Goal: Task Accomplishment & Management: Use online tool/utility

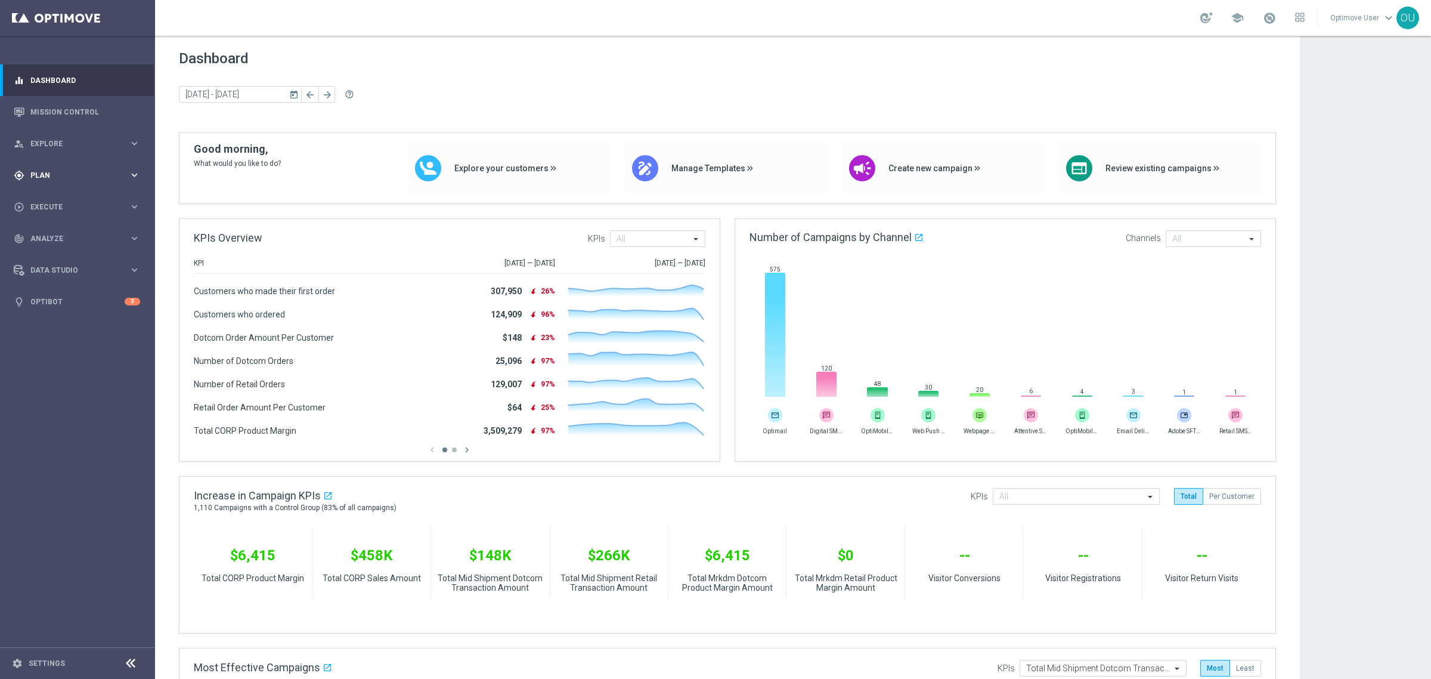
click at [48, 168] on div "gps_fixed Plan keyboard_arrow_right" at bounding box center [77, 175] width 154 height 32
click at [64, 240] on accordion "Templates keyboard_arrow_right Optimail OptiMobile In-App OptiMobile Push Web P…" at bounding box center [92, 236] width 123 height 18
click at [58, 236] on span "Templates" at bounding box center [74, 235] width 85 height 7
click at [52, 252] on link "Optimail" at bounding box center [80, 254] width 87 height 10
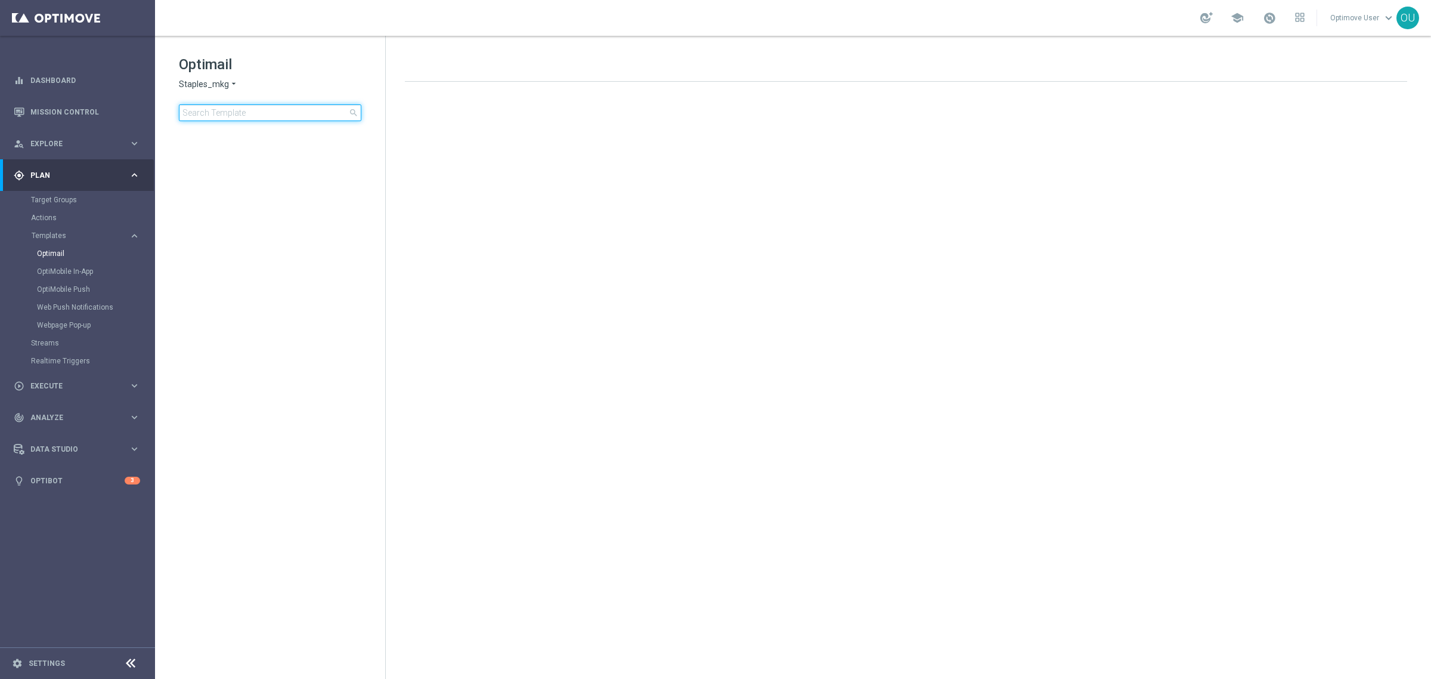
click at [237, 112] on input at bounding box center [270, 112] width 182 height 17
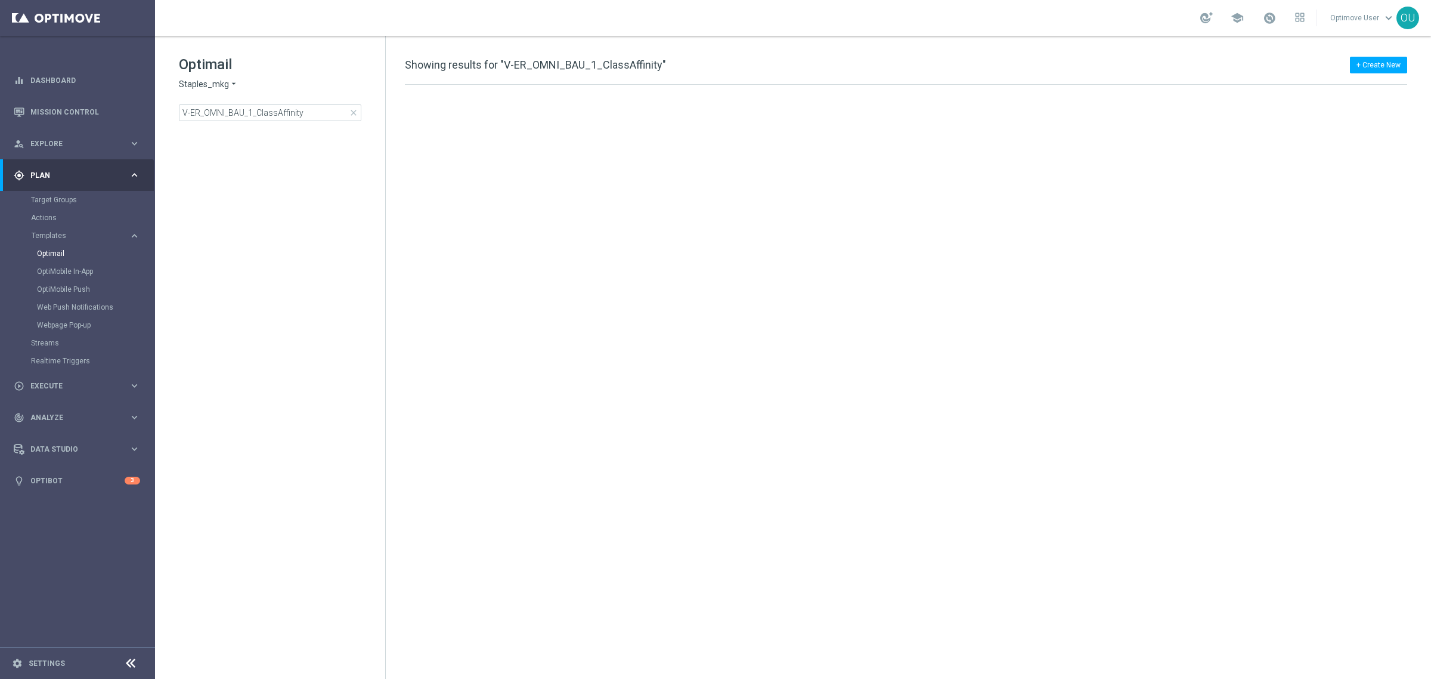
click at [370, 131] on tree-viewport at bounding box center [281, 402] width 206 height 547
click at [317, 157] on span ".FY-2023 Active Campaigns" at bounding box center [268, 158] width 104 height 11
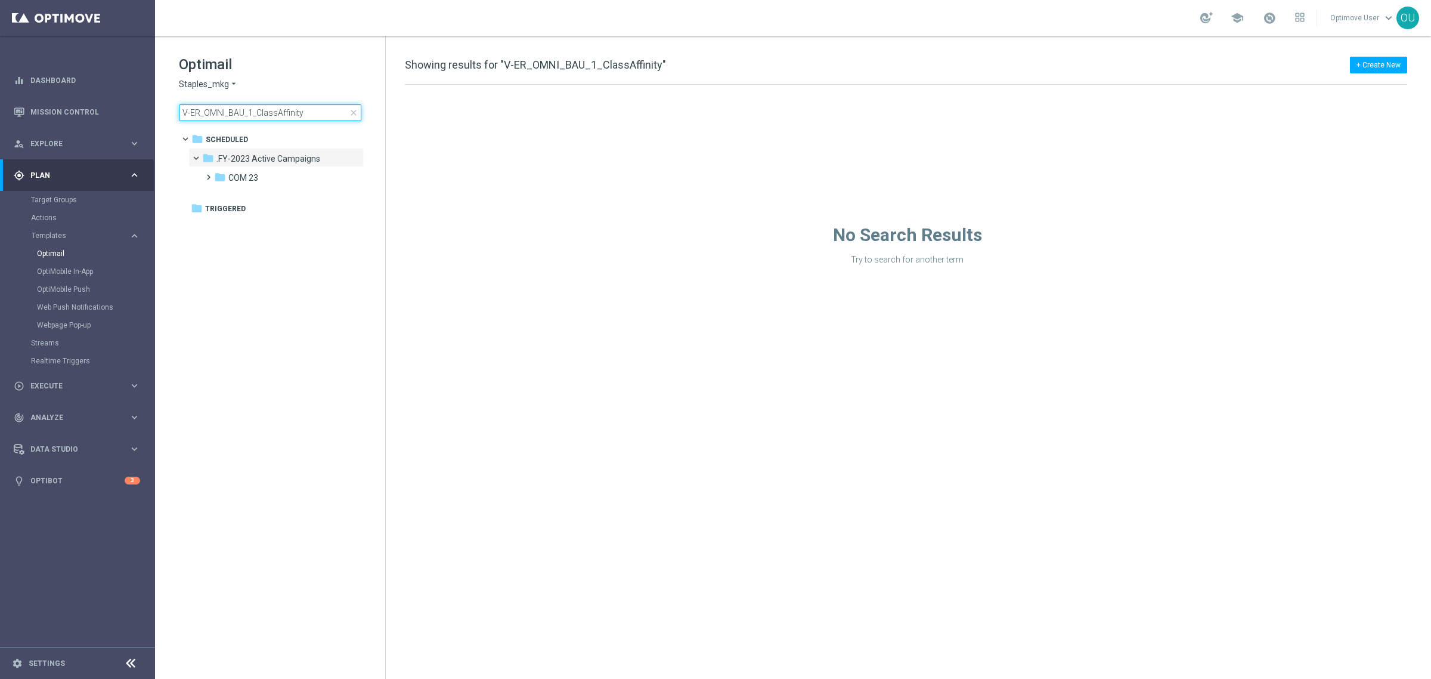
click at [320, 109] on input "V-ER_OMNI_BAU_1_ClassAffinity" at bounding box center [270, 112] width 182 height 17
click at [308, 109] on input "V-ER_OMNI_BAU_1_ClassAffinity" at bounding box center [270, 112] width 182 height 17
drag, startPoint x: 308, startPoint y: 109, endPoint x: 142, endPoint y: 105, distance: 165.8
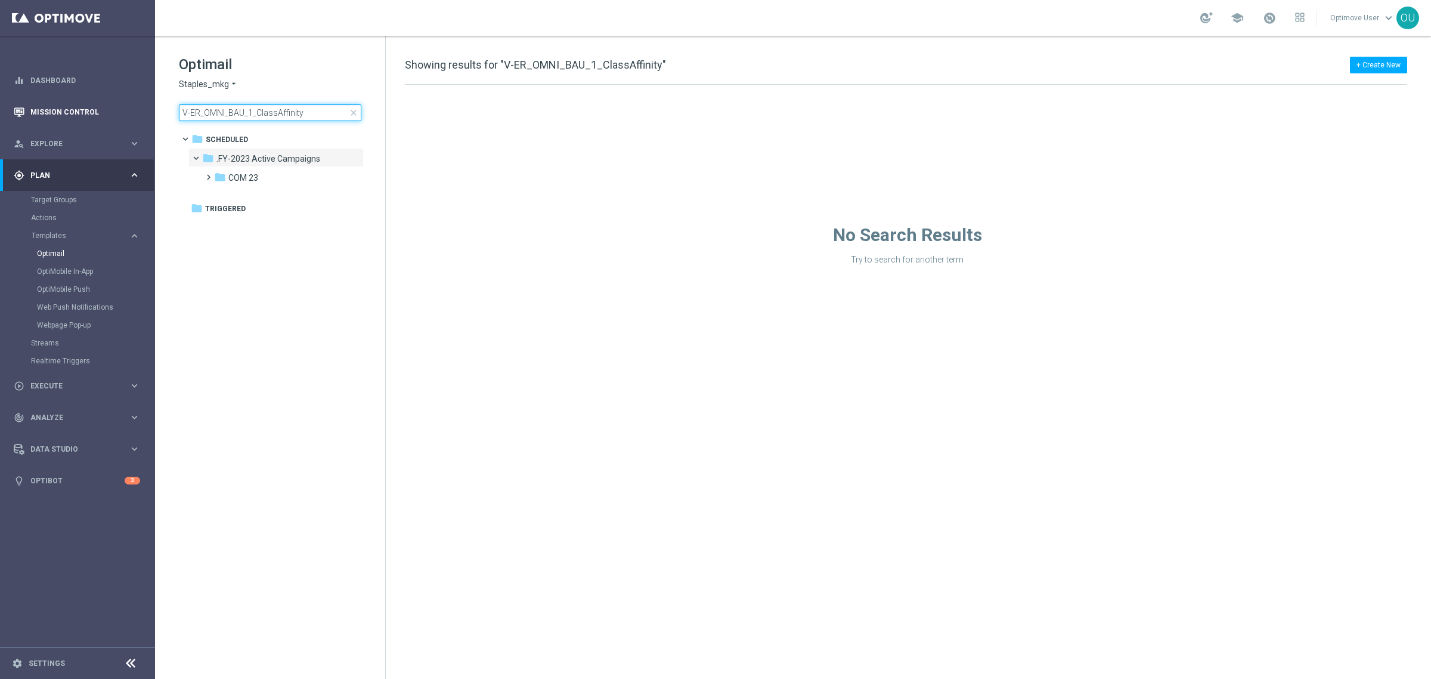
click at [142, 105] on main "equalizer Dashboard Mission Control" at bounding box center [715, 339] width 1431 height 679
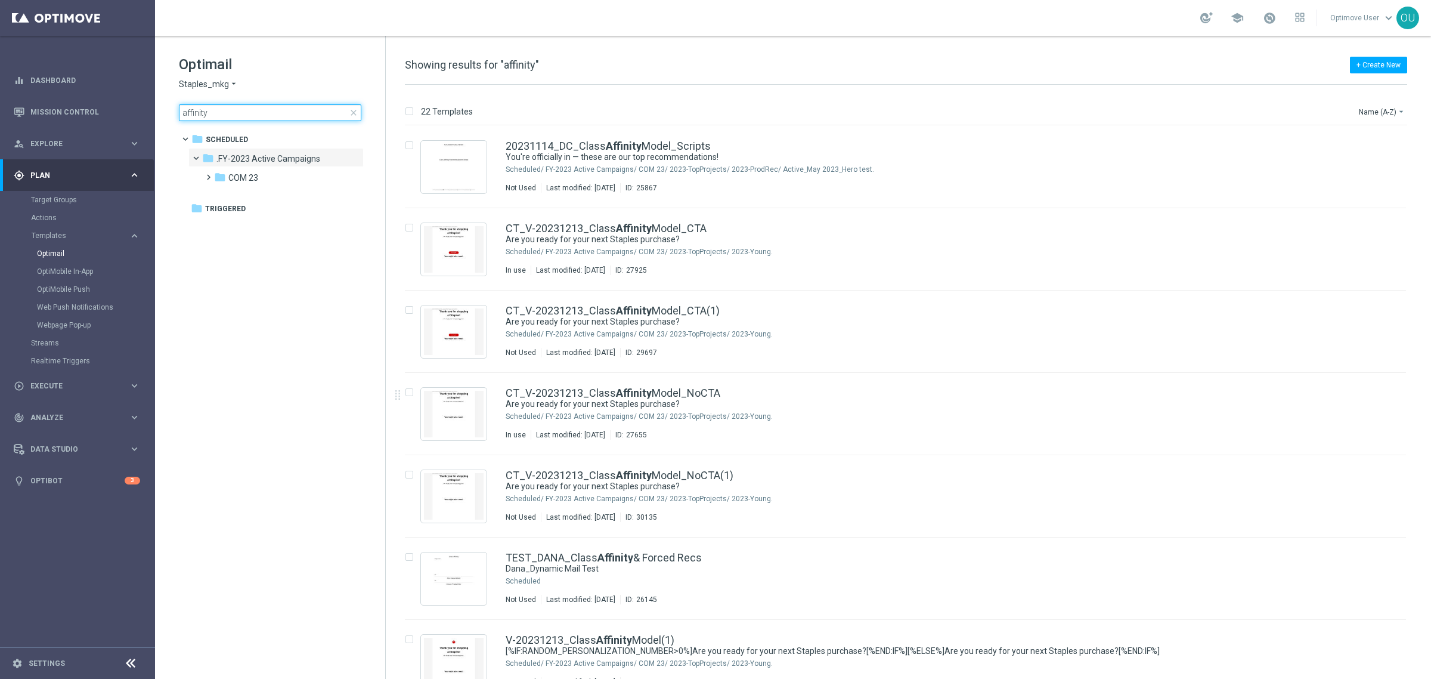
click at [227, 109] on input "affinity" at bounding box center [270, 112] width 182 height 17
click at [194, 117] on input "affinity" at bounding box center [270, 112] width 182 height 17
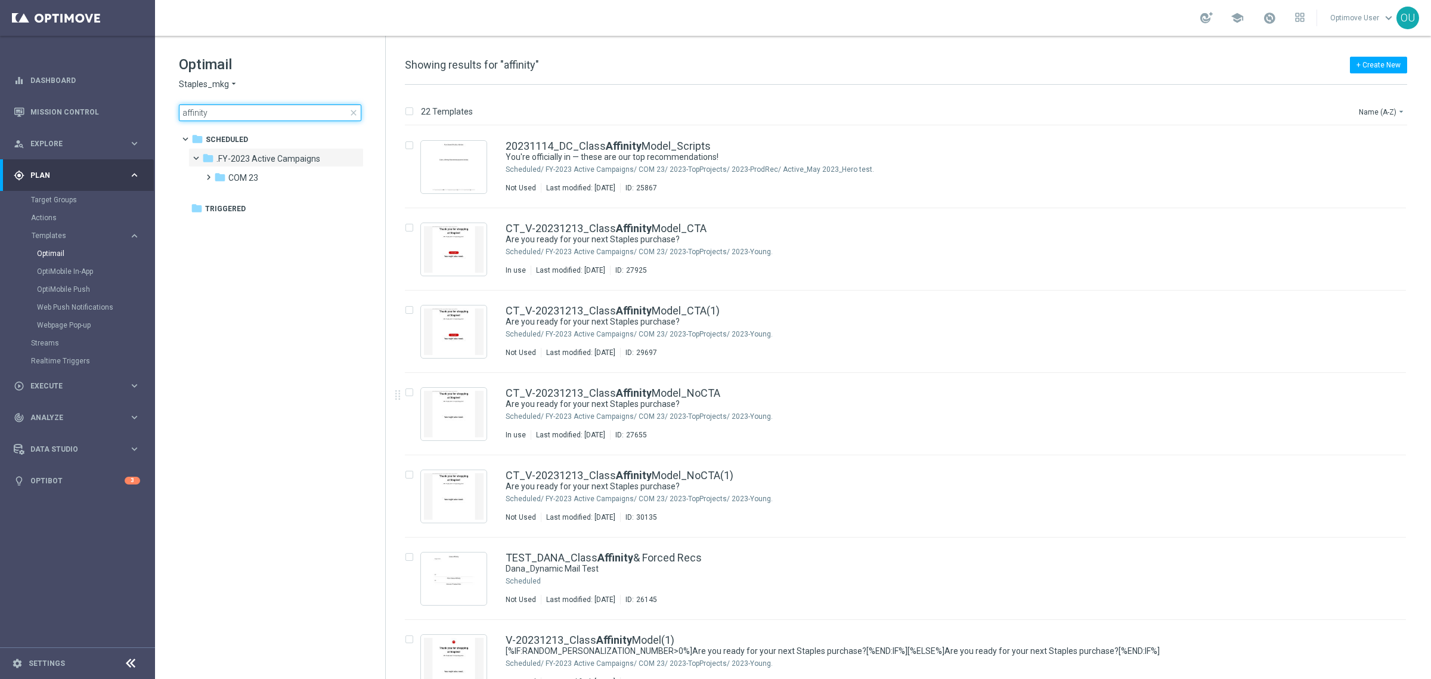
click at [194, 117] on input "affinity" at bounding box center [270, 112] width 182 height 17
type input "V-ER_OMNI_PRINT_1_ClassAffinity"
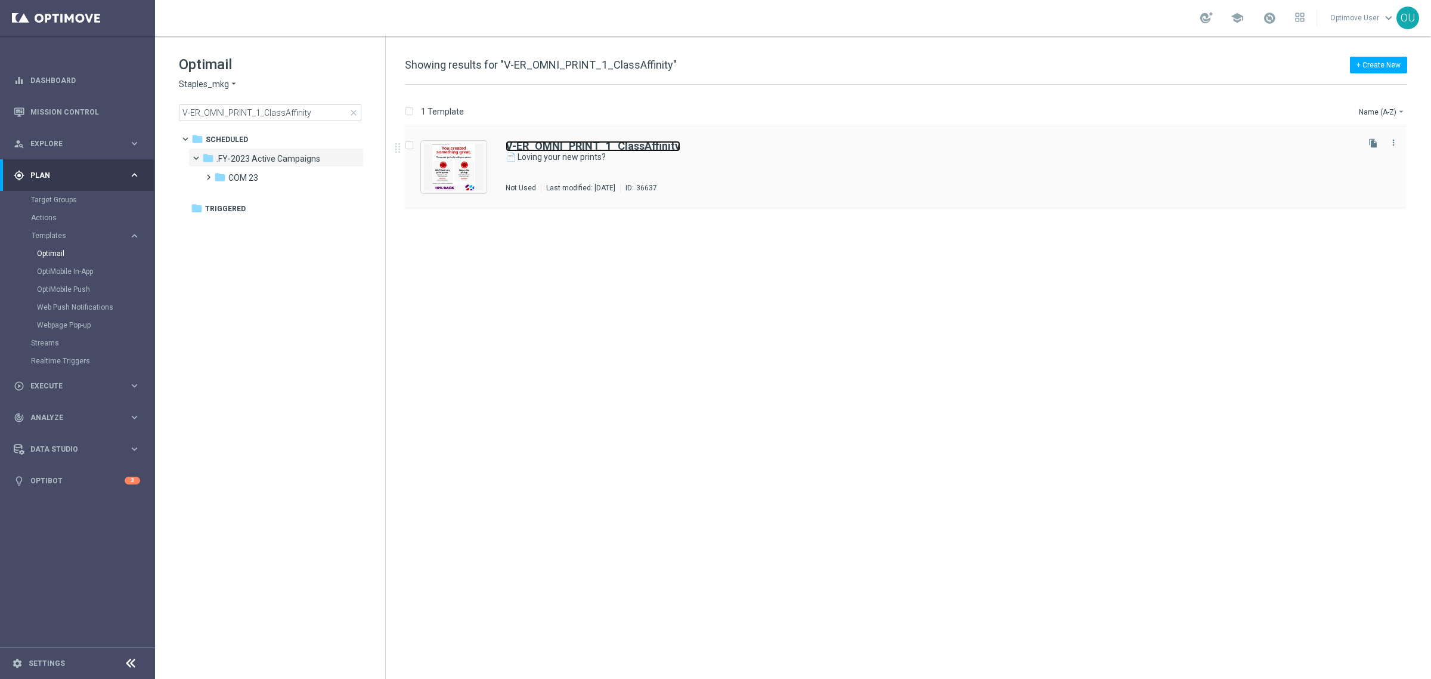
click at [628, 144] on b "V-ER_OMNI_PRINT_1_ClassAffinity" at bounding box center [593, 146] width 175 height 13
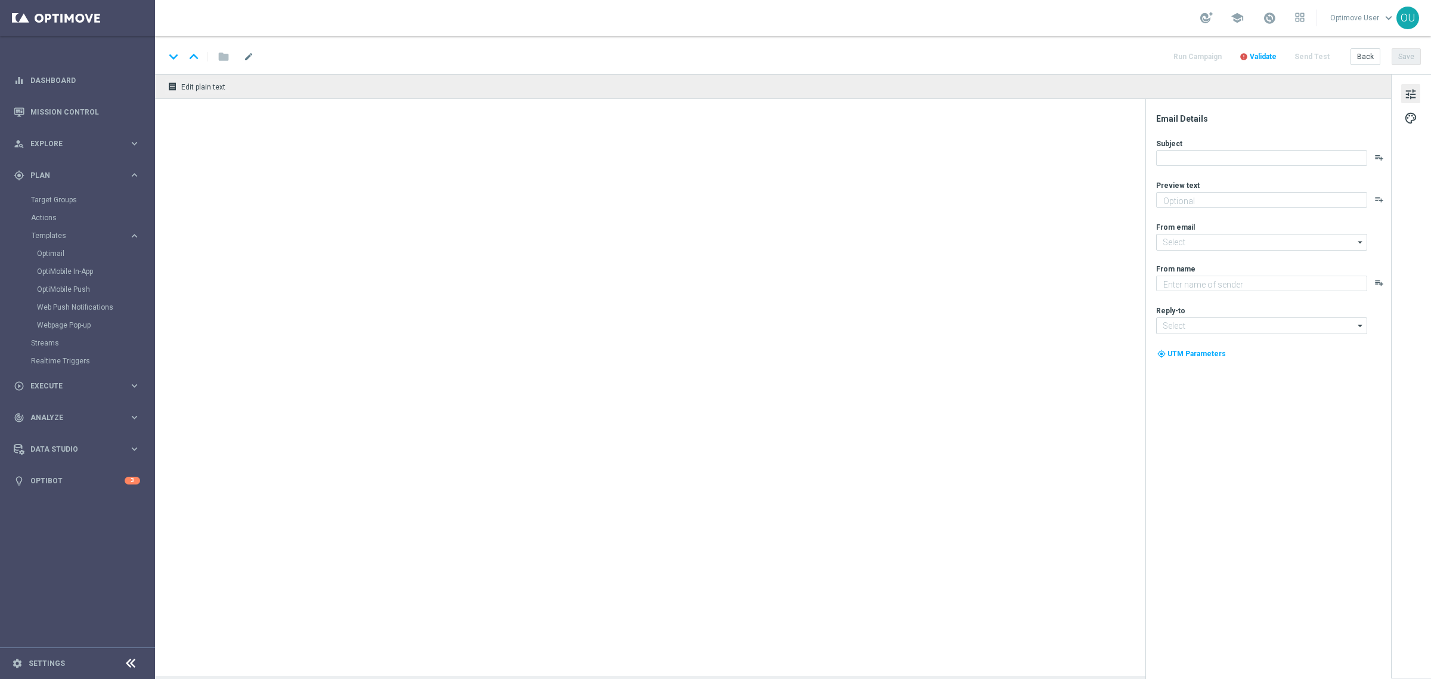
type textarea "Here’s more where that came from."
type input "[EMAIL_ADDRESS][DOMAIN_NAME]"
type textarea "Staples"
type input "[EMAIL_ADDRESS][DOMAIN_NAME]"
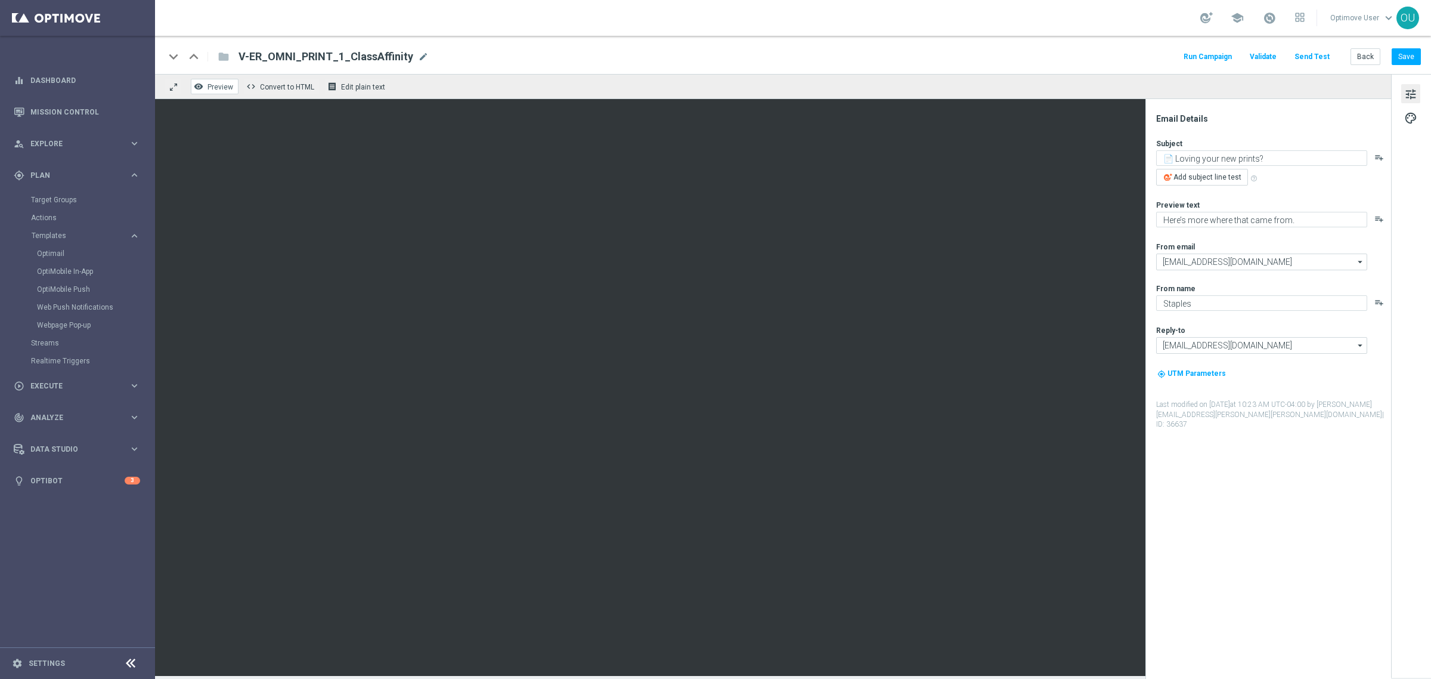
click at [233, 88] on span "Preview" at bounding box center [221, 87] width 26 height 8
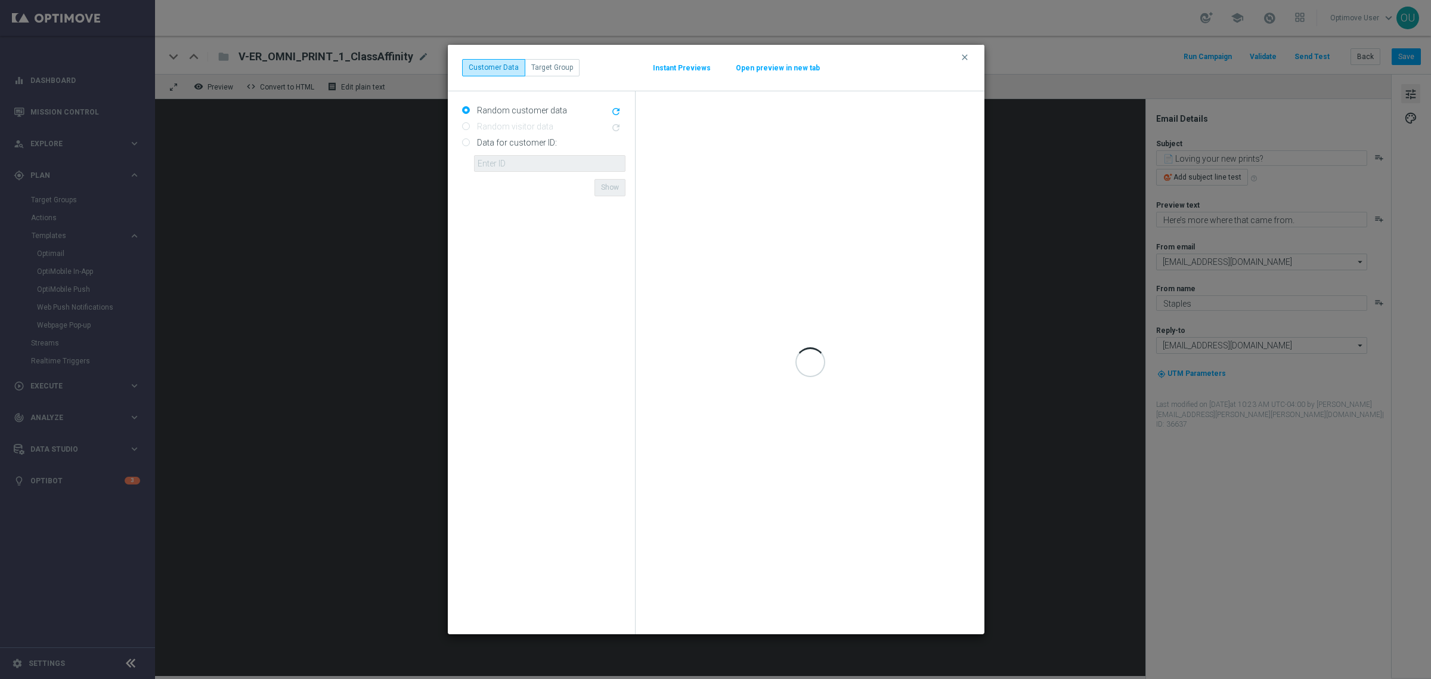
click at [464, 143] on input "Data for customer ID:" at bounding box center [466, 144] width 8 height 8
radio input "true"
click at [519, 163] on input "text" at bounding box center [549, 163] width 151 height 17
paste input "10280613353"
type input "10280613353"
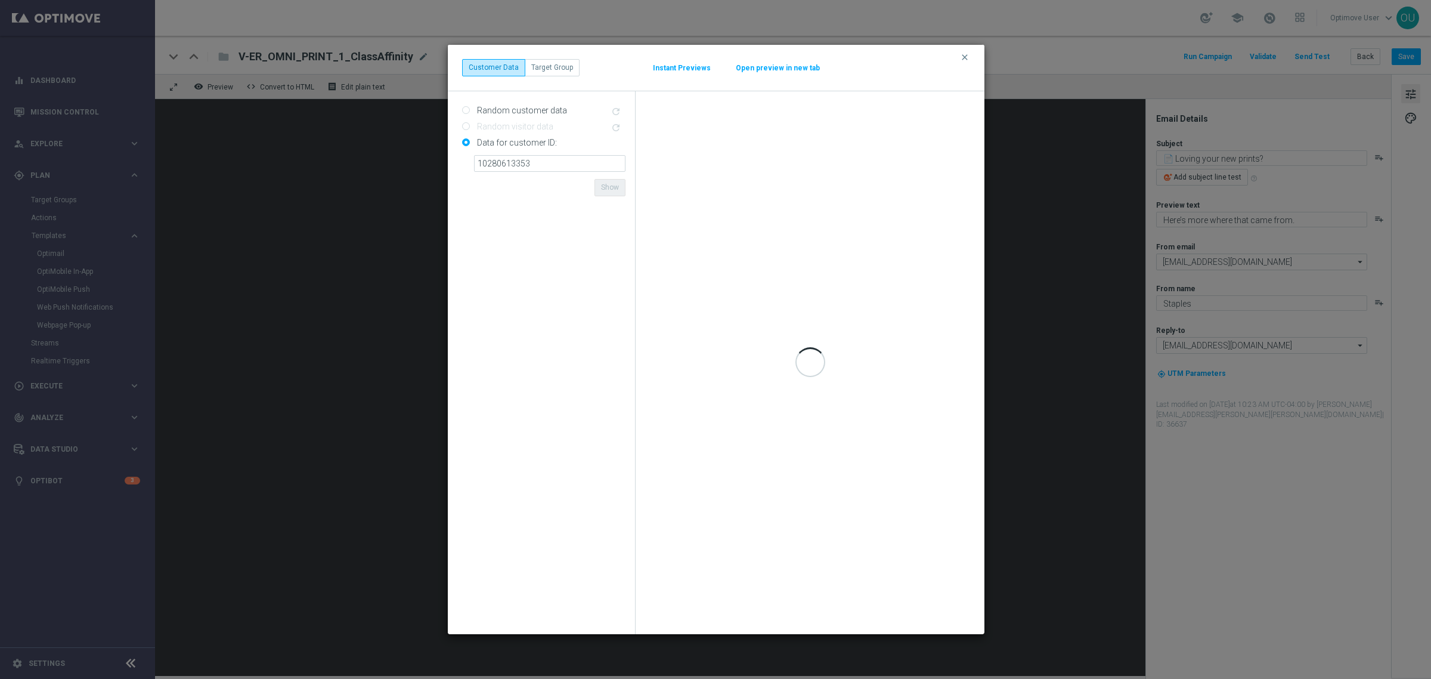
click at [531, 187] on form "Random customer data refresh Random visitor data refresh Data for customer ID: …" at bounding box center [543, 363] width 163 height 524
click at [535, 178] on form "Random customer data refresh Random visitor data refresh Data for customer ID: …" at bounding box center [543, 363] width 163 height 524
click at [567, 165] on input "10280613353" at bounding box center [549, 163] width 151 height 17
click at [549, 180] on form "Random customer data refresh Random visitor data refresh Data for customer ID: …" at bounding box center [543, 363] width 163 height 524
click at [553, 164] on input "10280613353" at bounding box center [549, 163] width 151 height 17
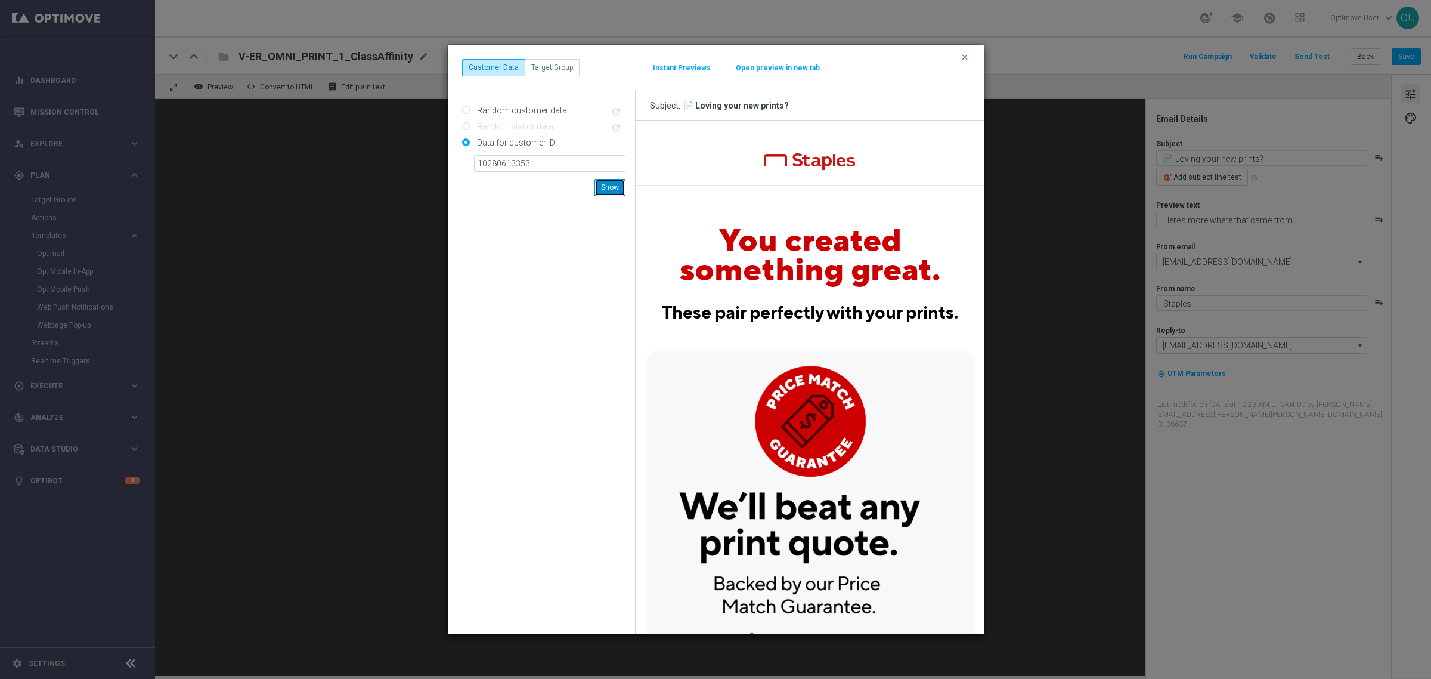
click at [608, 185] on button "Show" at bounding box center [610, 187] width 31 height 17
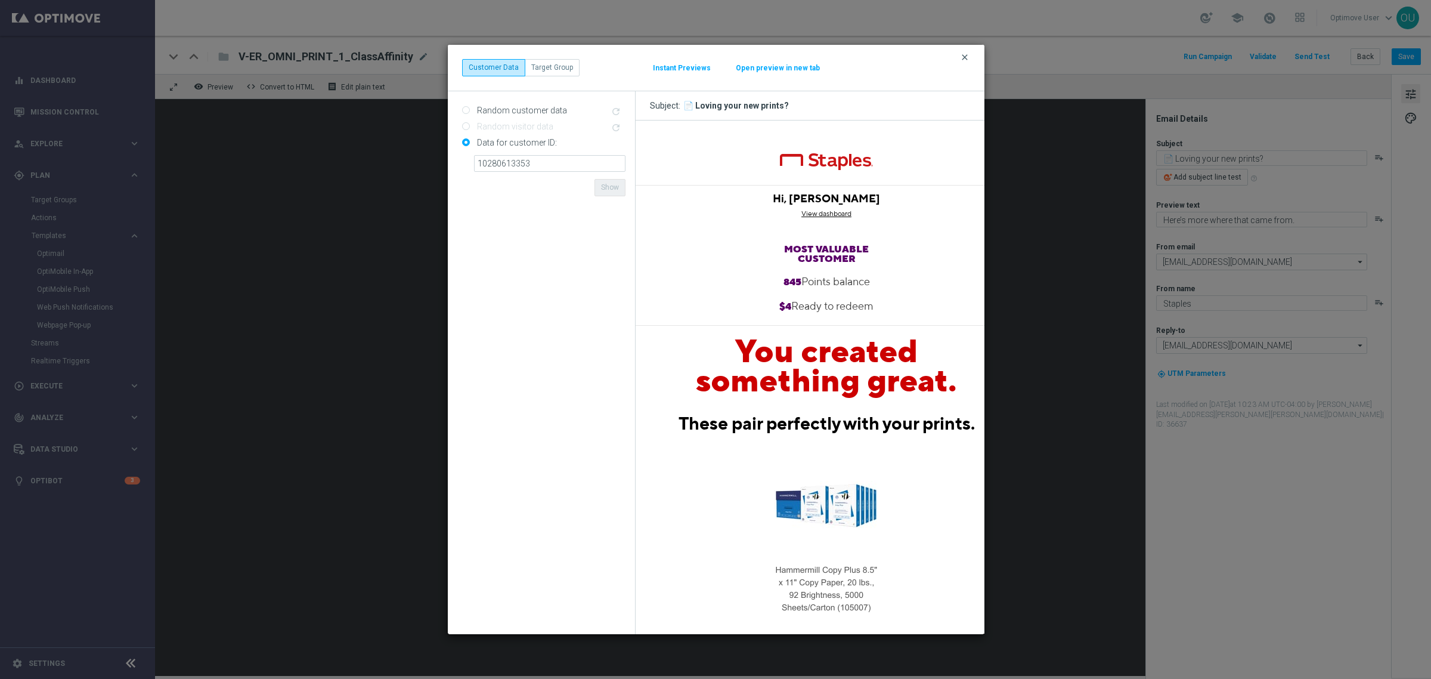
click at [962, 54] on icon "clear" at bounding box center [965, 57] width 10 height 10
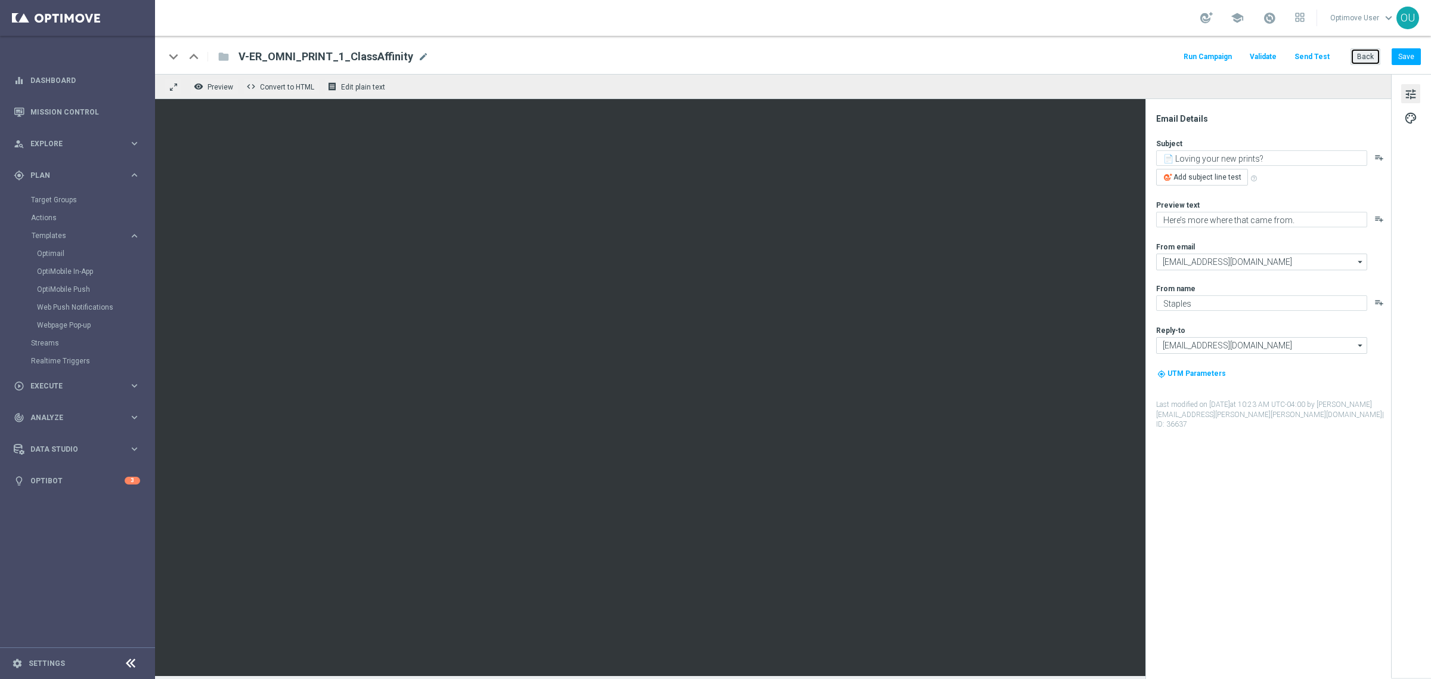
click at [1368, 55] on button "Back" at bounding box center [1366, 56] width 30 height 17
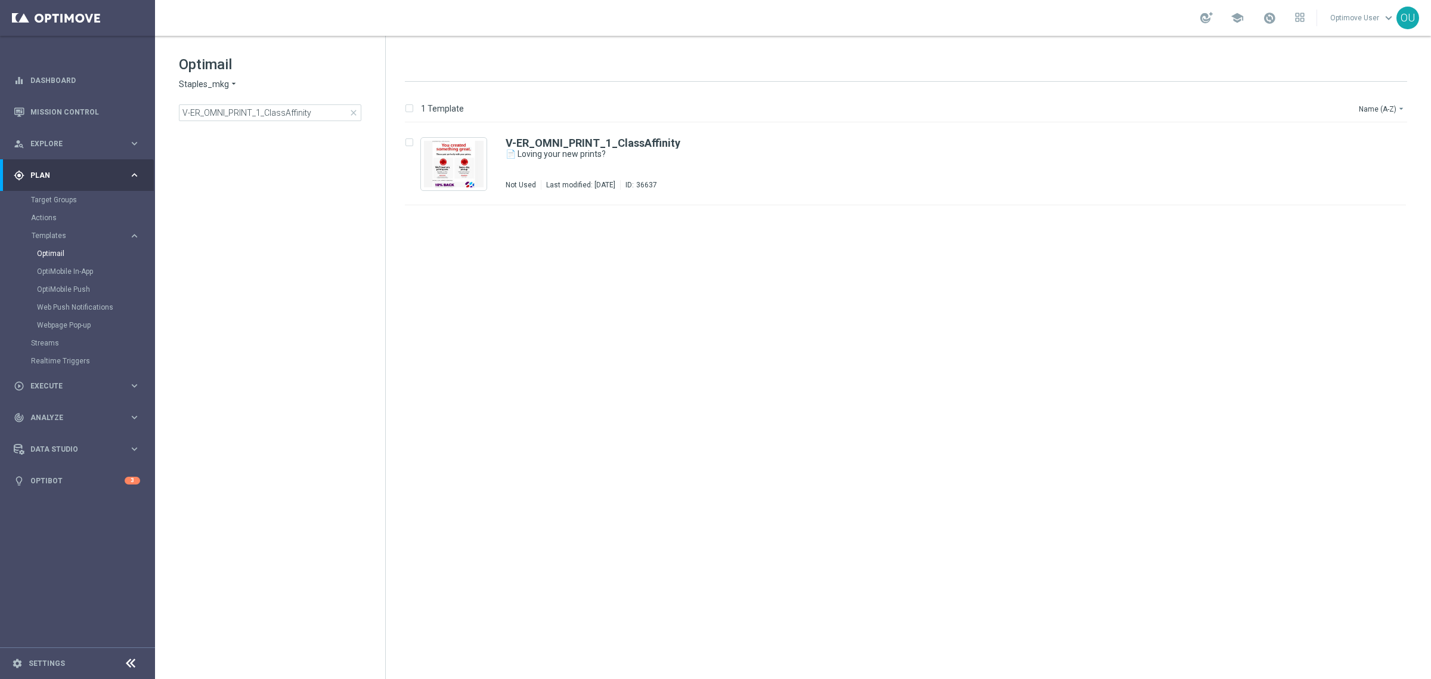
click at [352, 111] on span "close" at bounding box center [354, 113] width 10 height 10
click at [289, 111] on input at bounding box center [270, 112] width 182 height 17
click at [615, 66] on span "Showing results for "V-ER_OMNI_BAU_1_ClassAffinity"" at bounding box center [535, 64] width 261 height 13
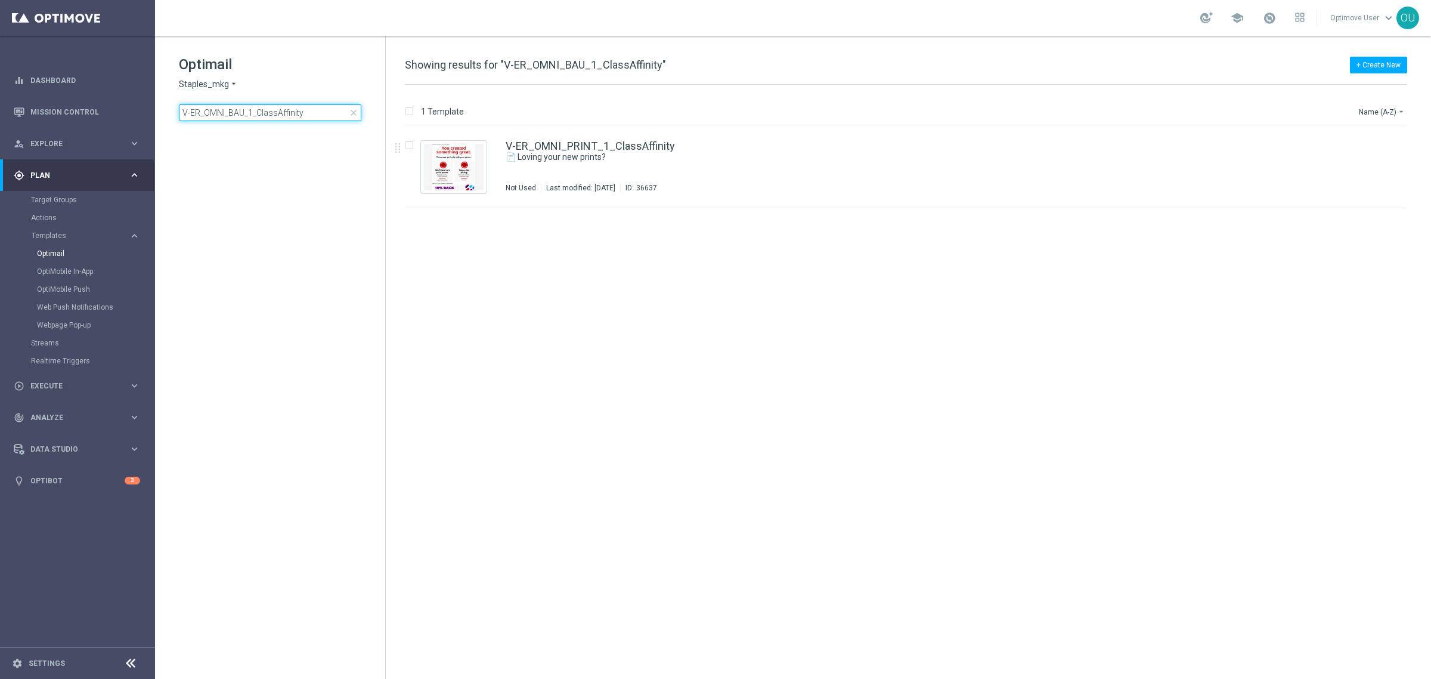
click at [310, 112] on input "V-ER_OMNI_BAU_1_ClassAffinity" at bounding box center [270, 112] width 182 height 17
drag, startPoint x: 243, startPoint y: 112, endPoint x: 228, endPoint y: 112, distance: 14.9
click at [228, 112] on input "V-ER_OMNI_BAU_1_ClassAffinity" at bounding box center [270, 112] width 182 height 17
click at [347, 109] on input "V-ER_OMNI_BAU_1_ClassAffinity" at bounding box center [270, 112] width 182 height 17
drag, startPoint x: 255, startPoint y: 110, endPoint x: 108, endPoint y: 118, distance: 146.9
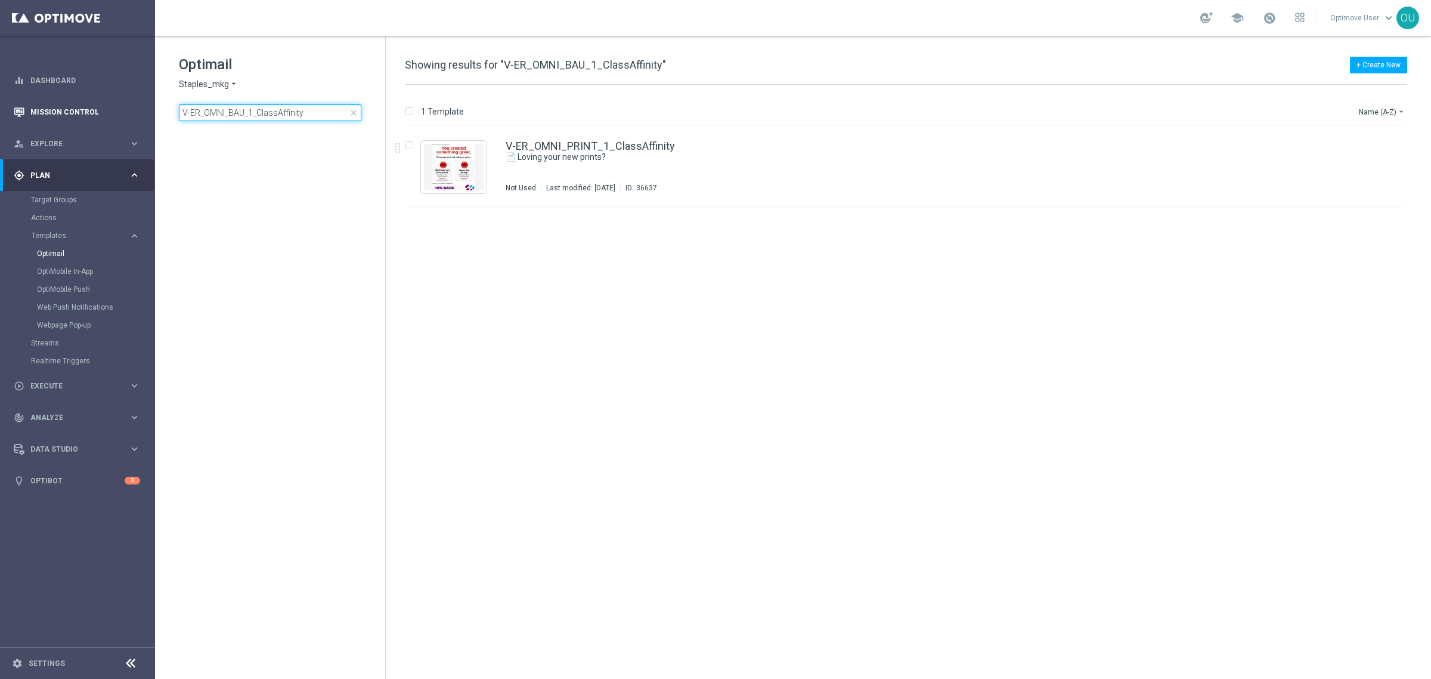
click at [108, 118] on main "equalizer Dashboard Mission Control" at bounding box center [715, 339] width 1431 height 679
type input "ClassAffinity"
click at [258, 112] on input "ClassAffinity" at bounding box center [270, 112] width 182 height 17
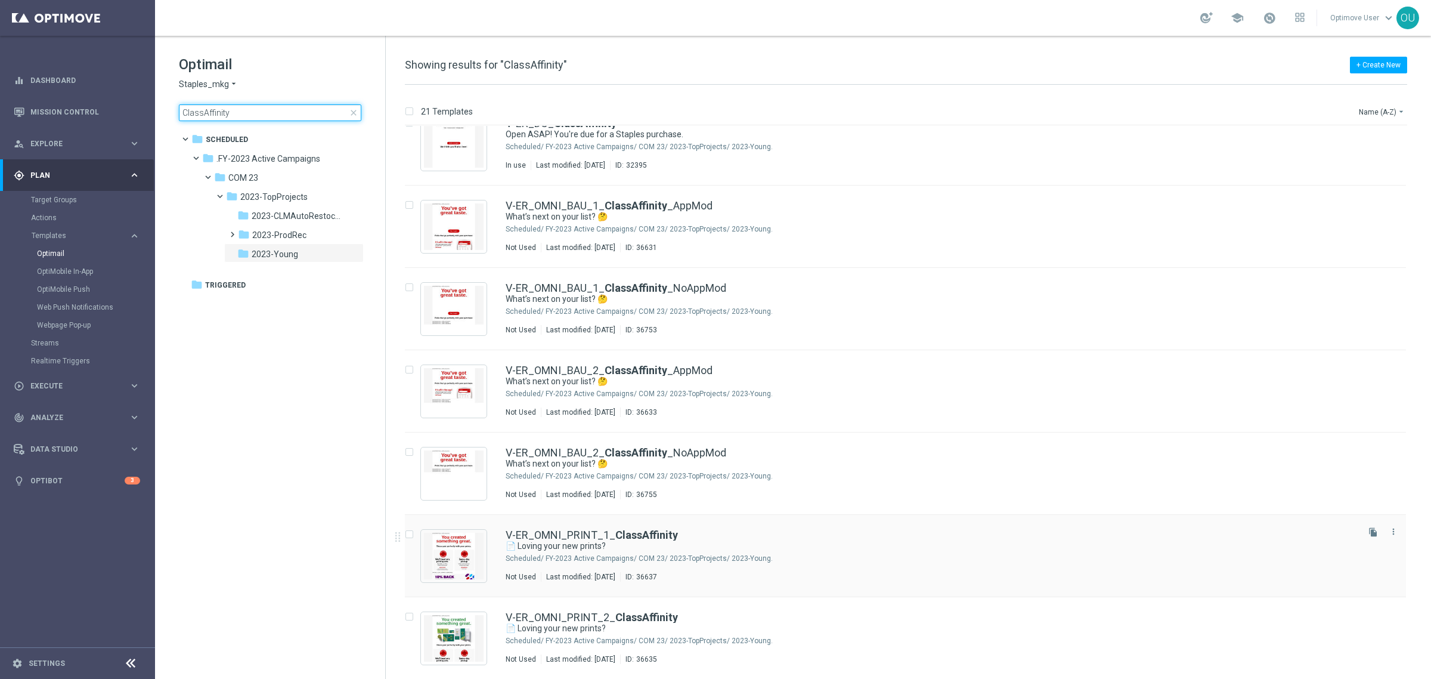
scroll to position [1100, 0]
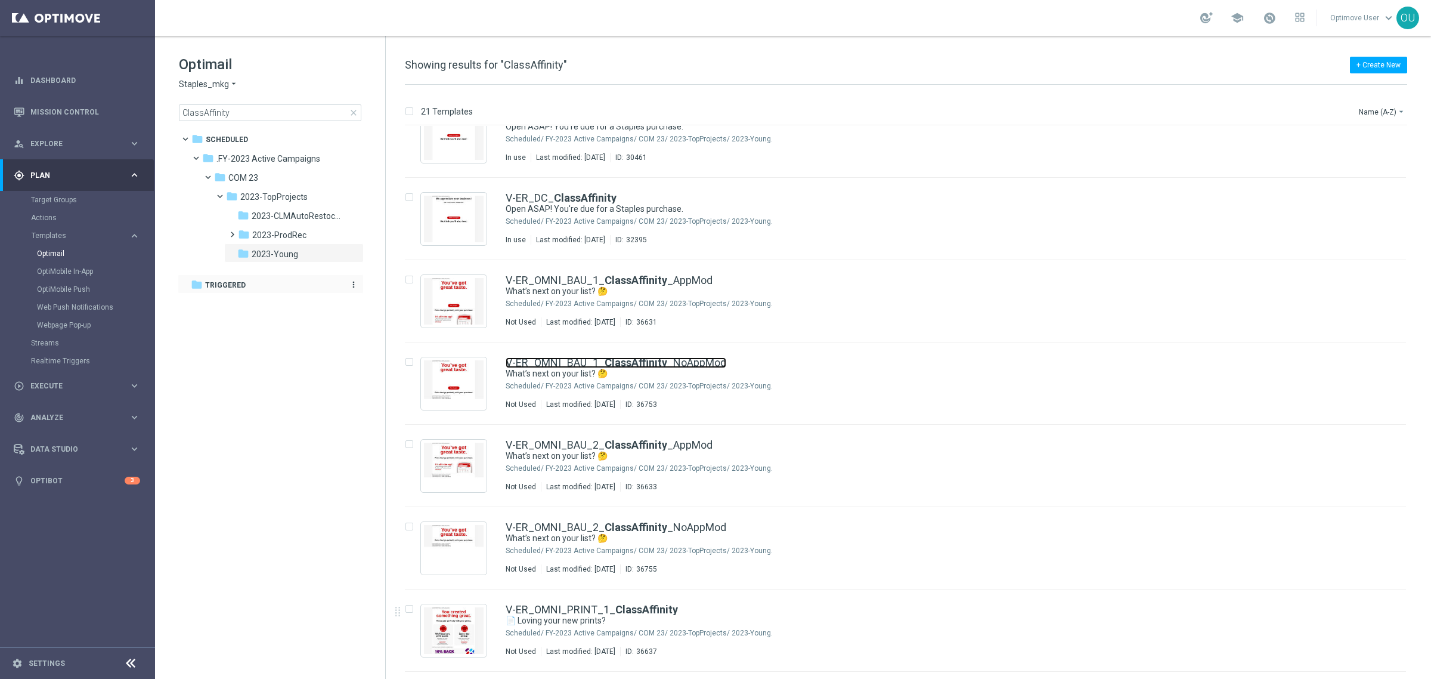
click at [680, 358] on link "V-ER_OMNI_BAU_1_ ClassAffinity _NoAppMod" at bounding box center [616, 362] width 221 height 11
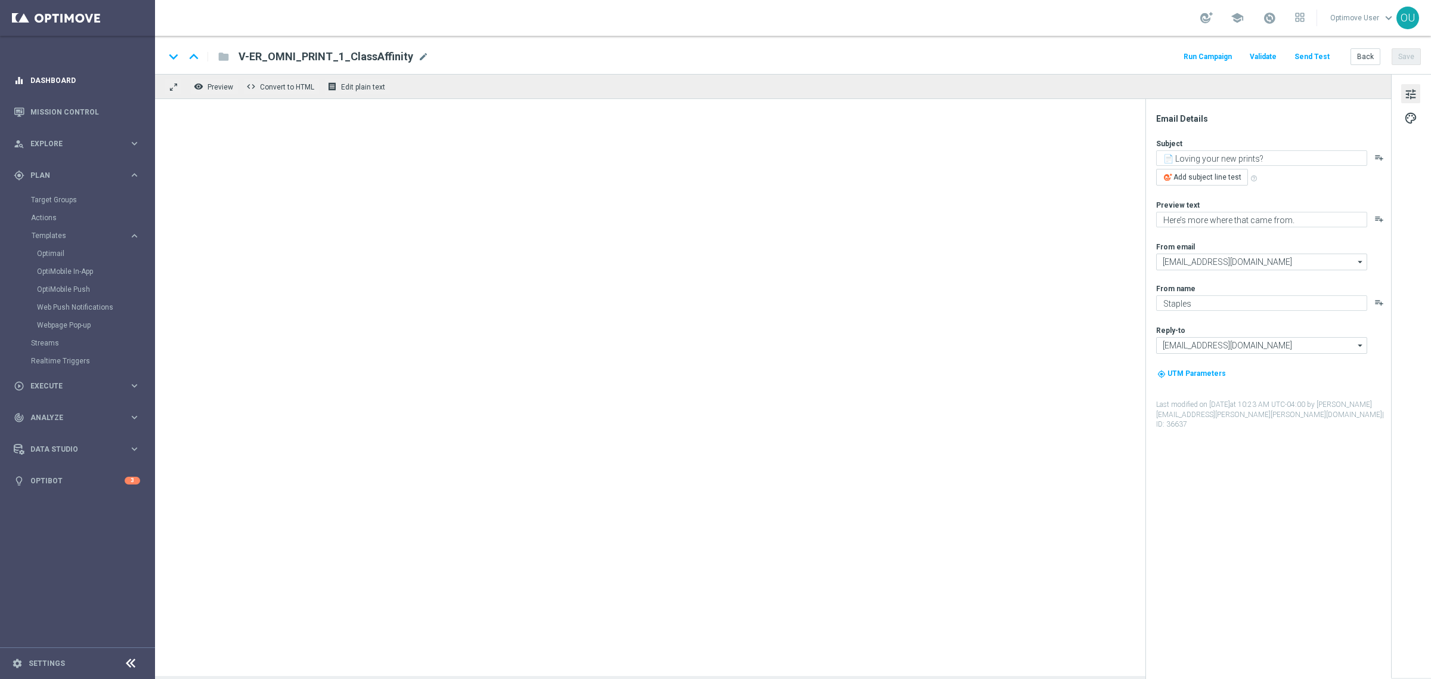
type textarea "What’s next on your list? 🤔"
type textarea "We’ve got some ideas for you."
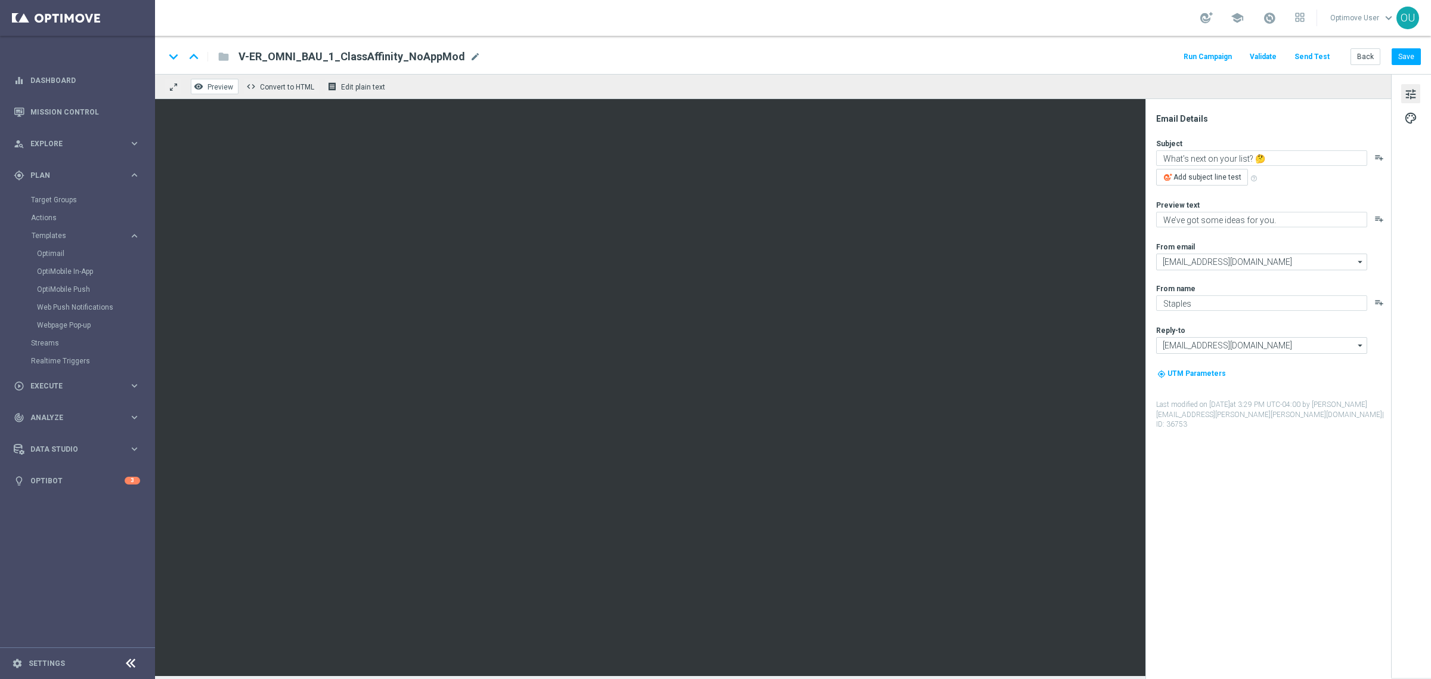
click at [215, 85] on span "Preview" at bounding box center [221, 87] width 26 height 8
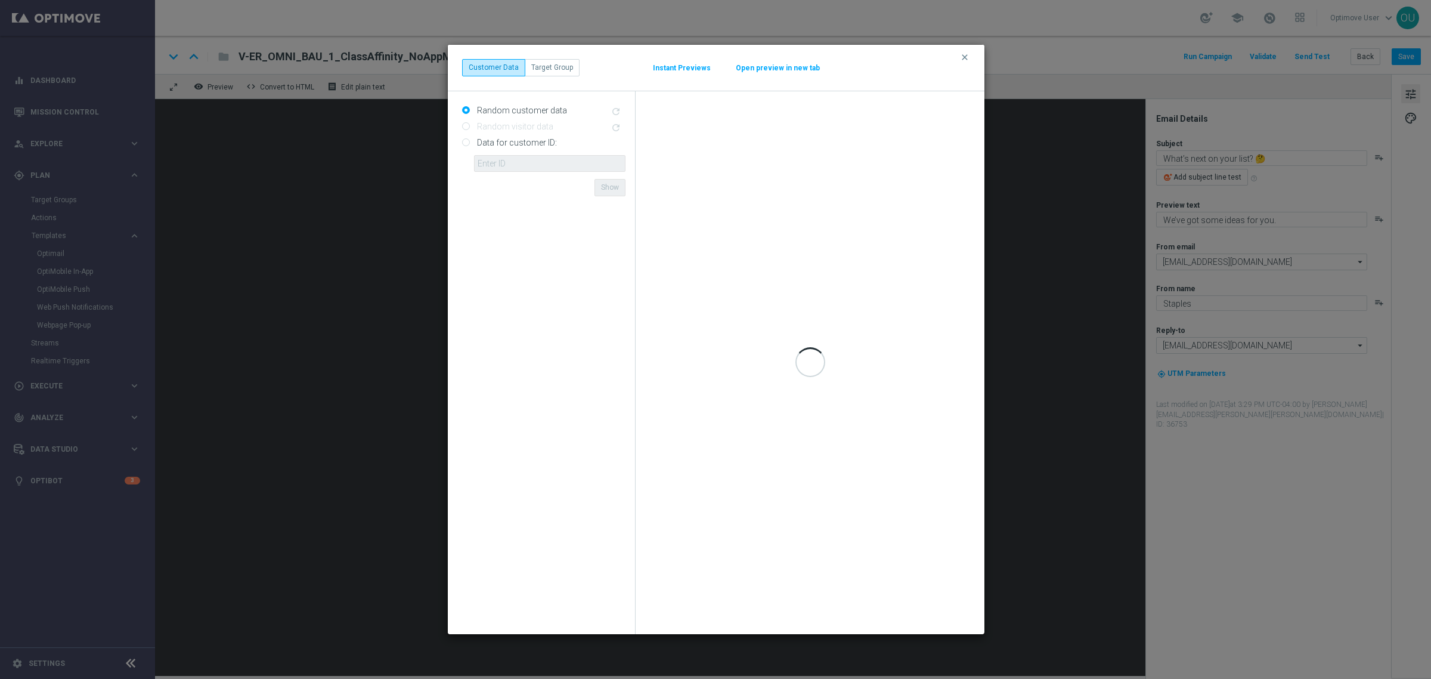
click at [468, 144] on input "Data for customer ID:" at bounding box center [466, 144] width 8 height 8
radio input "true"
click at [534, 164] on input "text" at bounding box center [549, 163] width 151 height 17
paste input "10001885973"
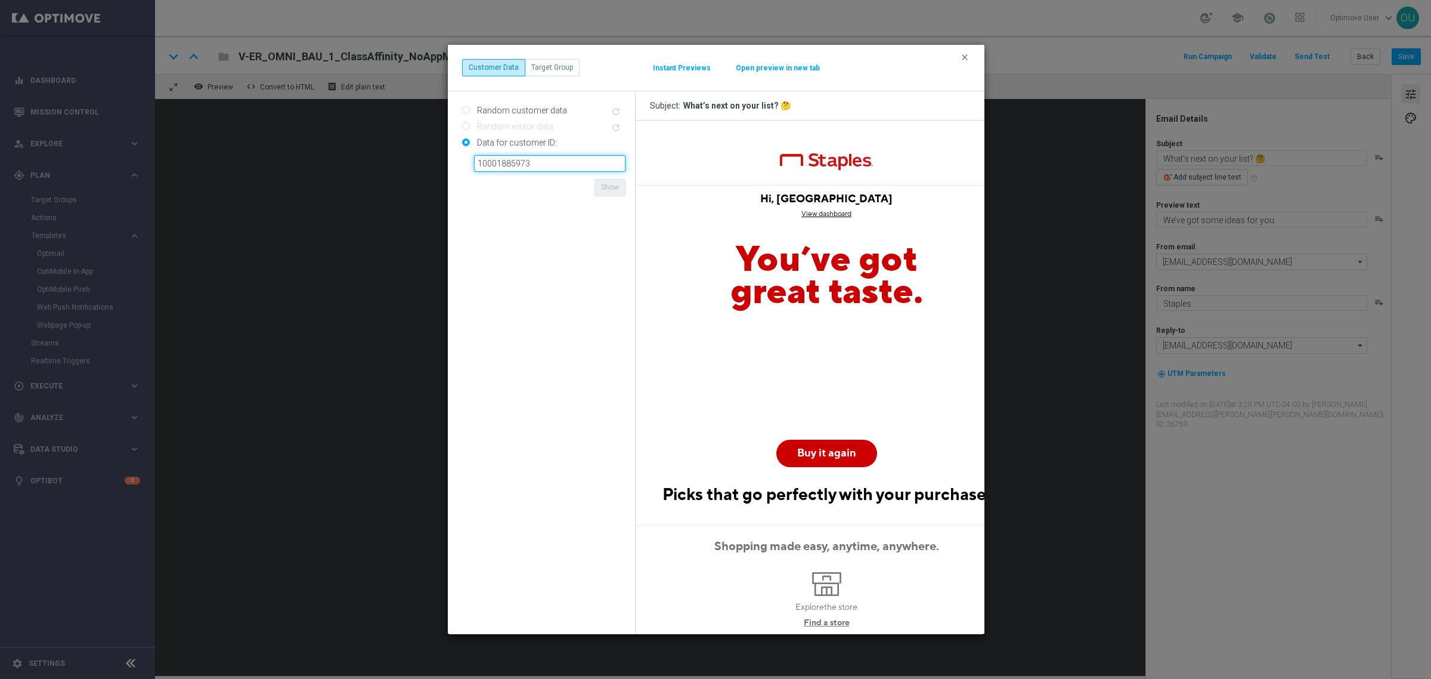
type input "10001885973"
click at [553, 187] on form "Random customer data refresh Random visitor data refresh Data for customer ID: …" at bounding box center [543, 363] width 163 height 524
click at [610, 183] on button "Show" at bounding box center [610, 187] width 31 height 17
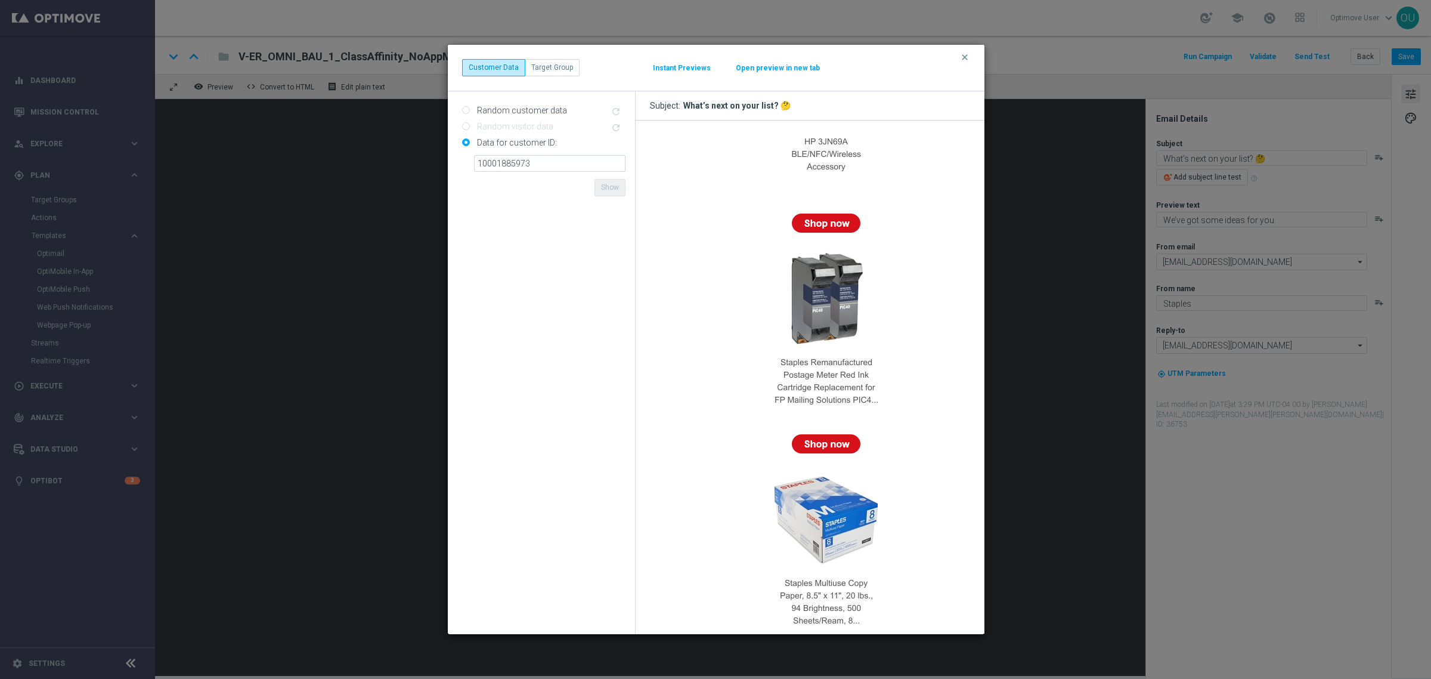
scroll to position [1044, 0]
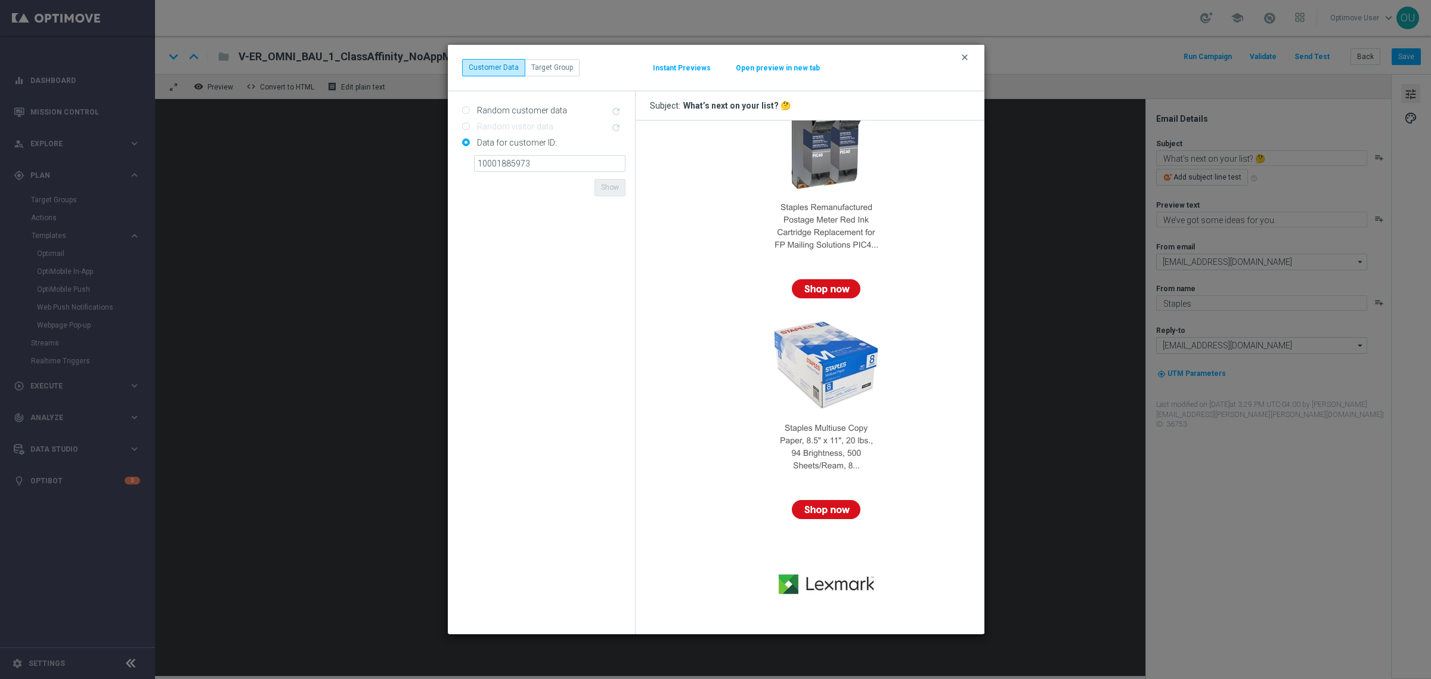
click at [967, 60] on icon "clear" at bounding box center [965, 57] width 10 height 10
